Goal: Information Seeking & Learning: Learn about a topic

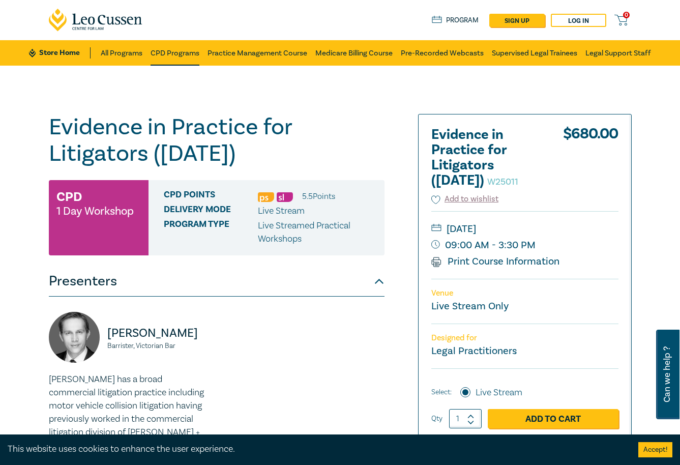
click at [165, 57] on link "CPD Programs" at bounding box center [175, 52] width 49 height 25
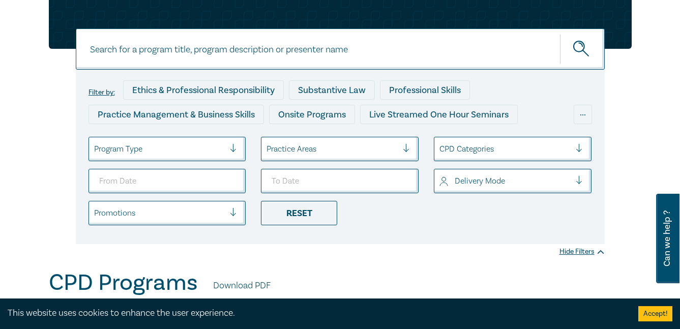
scroll to position [52, 0]
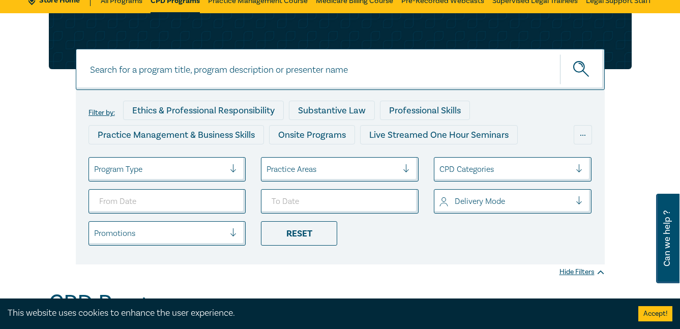
click at [354, 65] on input at bounding box center [340, 69] width 529 height 41
click at [560, 54] on button "submit" at bounding box center [582, 69] width 45 height 31
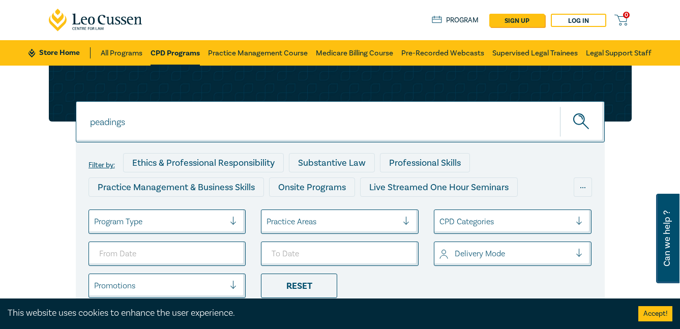
drag, startPoint x: 143, startPoint y: 124, endPoint x: 69, endPoint y: 124, distance: 73.8
click at [69, 124] on div "peadings peadings peadings Filter by: Ethics & Professional Responsibility Subs…" at bounding box center [340, 191] width 595 height 251
type input "pleadings"
click at [560, 106] on button "submit" at bounding box center [582, 121] width 45 height 31
click at [574, 127] on icon "submit" at bounding box center [583, 122] width 18 height 18
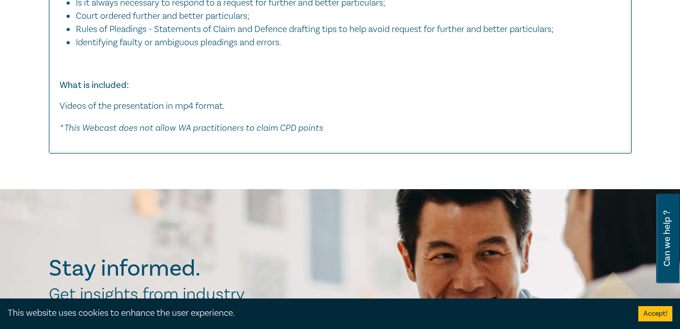
scroll to position [814, 0]
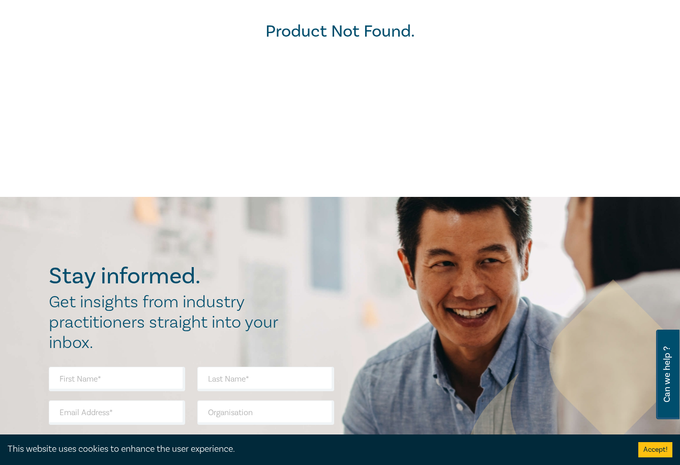
scroll to position [254, 0]
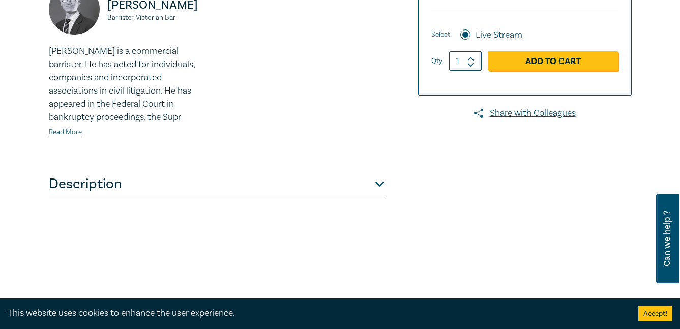
scroll to position [356, 0]
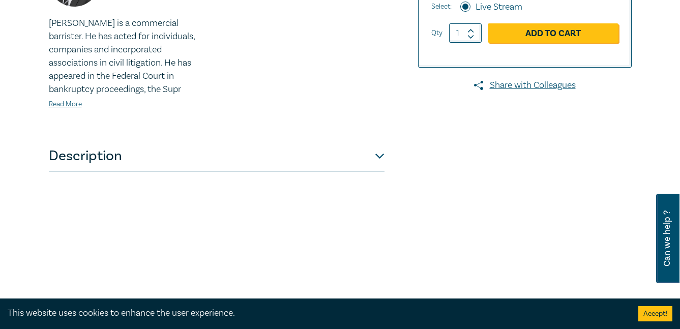
click at [270, 159] on button "Description" at bounding box center [217, 156] width 336 height 31
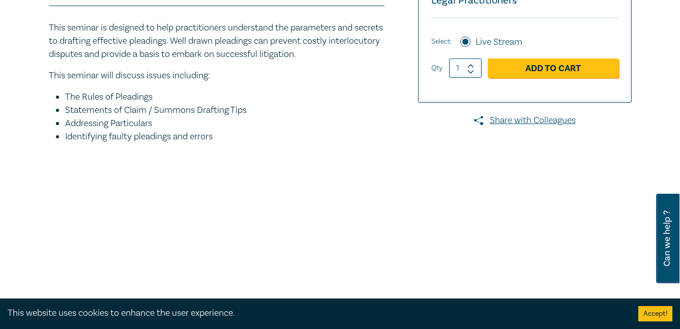
scroll to position [305, 0]
